Goal: Information Seeking & Learning: Learn about a topic

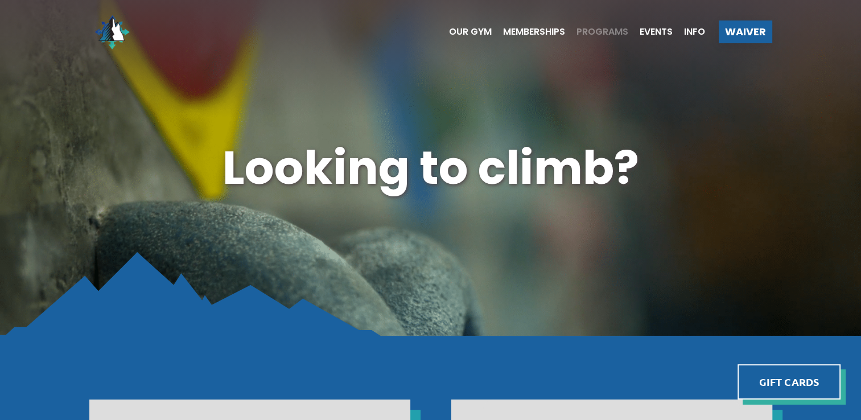
click at [597, 28] on span "Programs" at bounding box center [603, 31] width 52 height 9
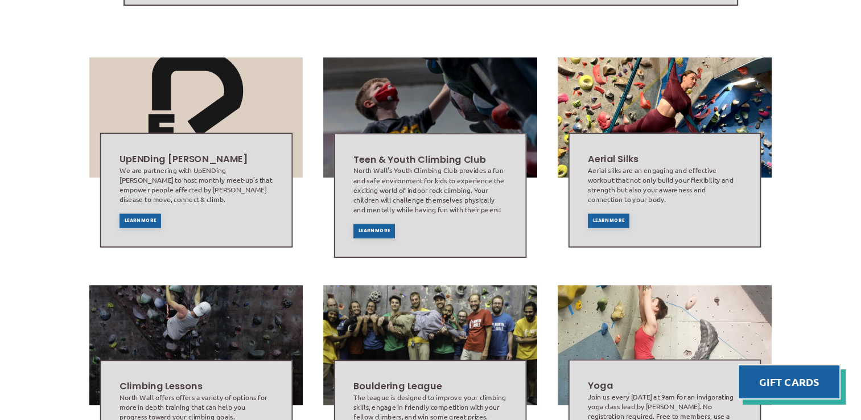
scroll to position [353, 0]
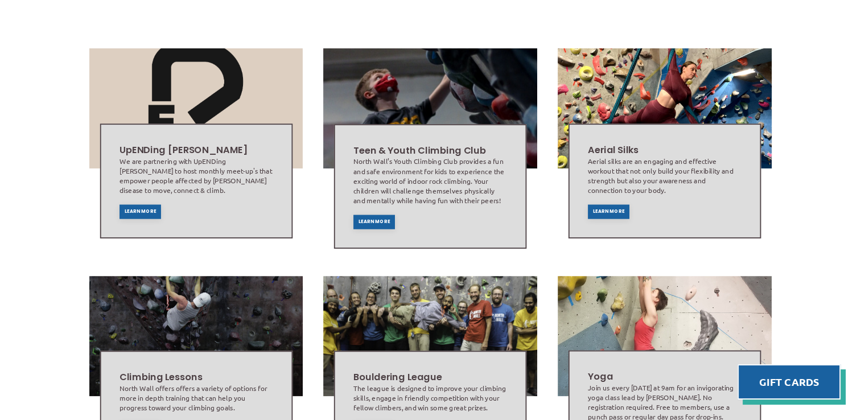
click at [595, 202] on div "Aerial Silks Aerial silks are an engaging and effective workout that not only b…" at bounding box center [665, 180] width 163 height 85
click at [604, 204] on div "Learn More" at bounding box center [609, 211] width 42 height 14
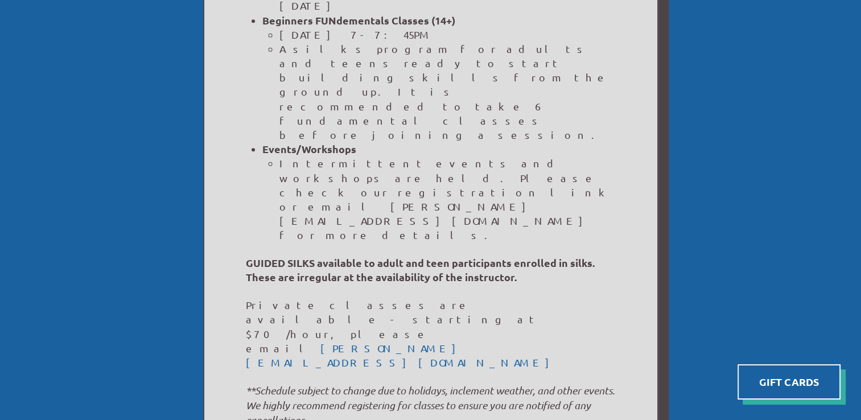
scroll to position [964, 0]
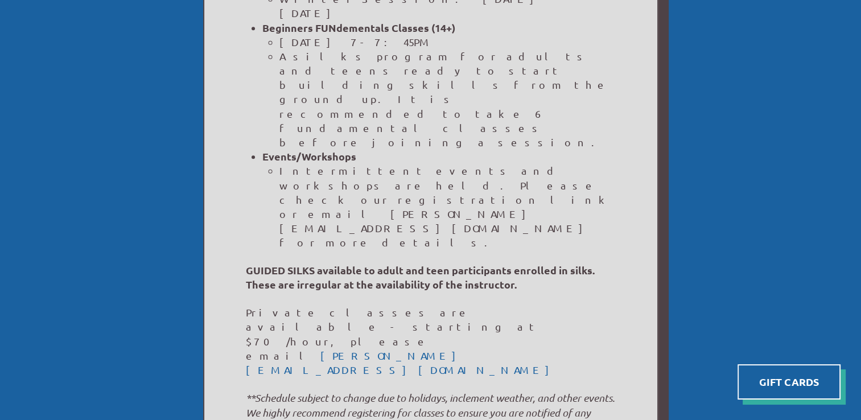
drag, startPoint x: 437, startPoint y: 67, endPoint x: 504, endPoint y: 163, distance: 117.0
copy p "Hello! My name is [PERSON_NAME], I am the Head Silks instructor here at [GEOGRA…"
click at [622, 117] on div "Aerial silks are a long fabric apparatus with two tails that allow you to climb…" at bounding box center [430, 63] width 453 height 1579
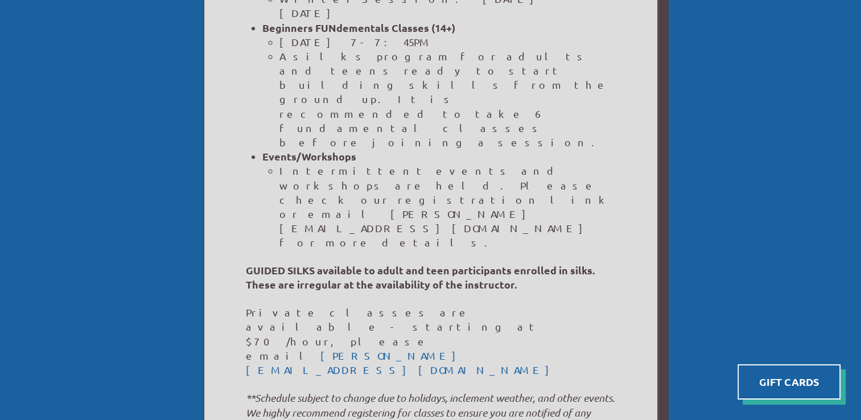
drag, startPoint x: 573, startPoint y: 96, endPoint x: 598, endPoint y: 213, distance: 119.5
drag, startPoint x: 598, startPoint y: 213, endPoint x: 638, endPoint y: 243, distance: 50.0
click at [638, 243] on div "Aerial silks are a long fabric apparatus with two tails that allow you to climb…" at bounding box center [430, 63] width 453 height 1579
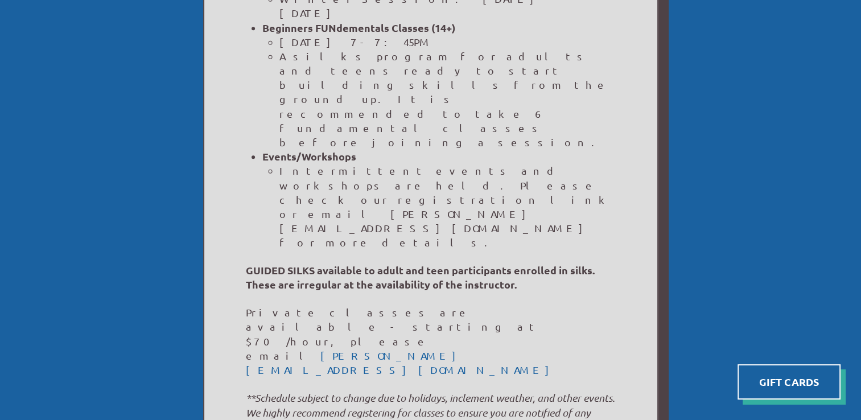
drag, startPoint x: 437, startPoint y: 217, endPoint x: 594, endPoint y: 387, distance: 230.4
drag, startPoint x: 594, startPoint y: 387, endPoint x: 525, endPoint y: 362, distance: 72.6
copy div "Carissa's Certifications: Aerial Silks Certified Instructor NASM Certified Pers…"
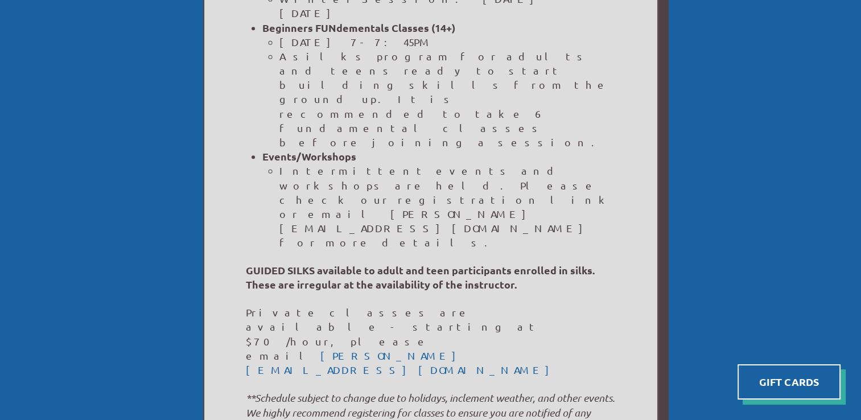
drag, startPoint x: 453, startPoint y: 247, endPoint x: 583, endPoint y: 390, distance: 193.4
drag, startPoint x: 583, startPoint y: 390, endPoint x: 538, endPoint y: 367, distance: 50.7
copy ul "Aerial Silks Certified Instructor NASM Certified Personal Trainer Aerialympics …"
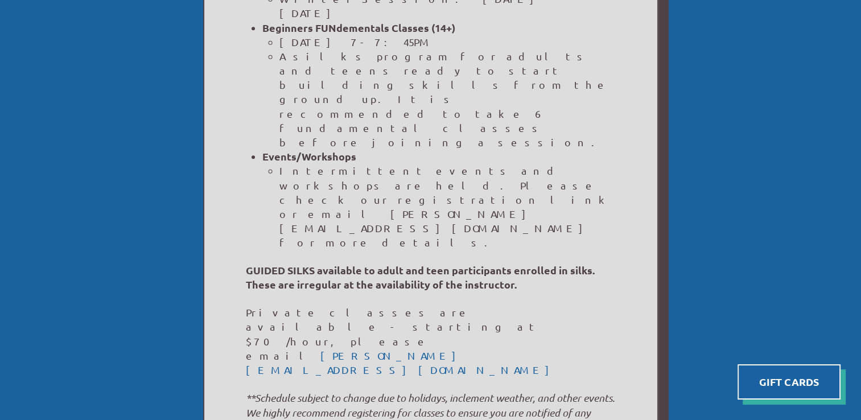
copy ul "Aerial Silks Certified Instructor NASM Certified Personal Trainer Aerialympics …"
